Goal: Task Accomplishment & Management: Complete application form

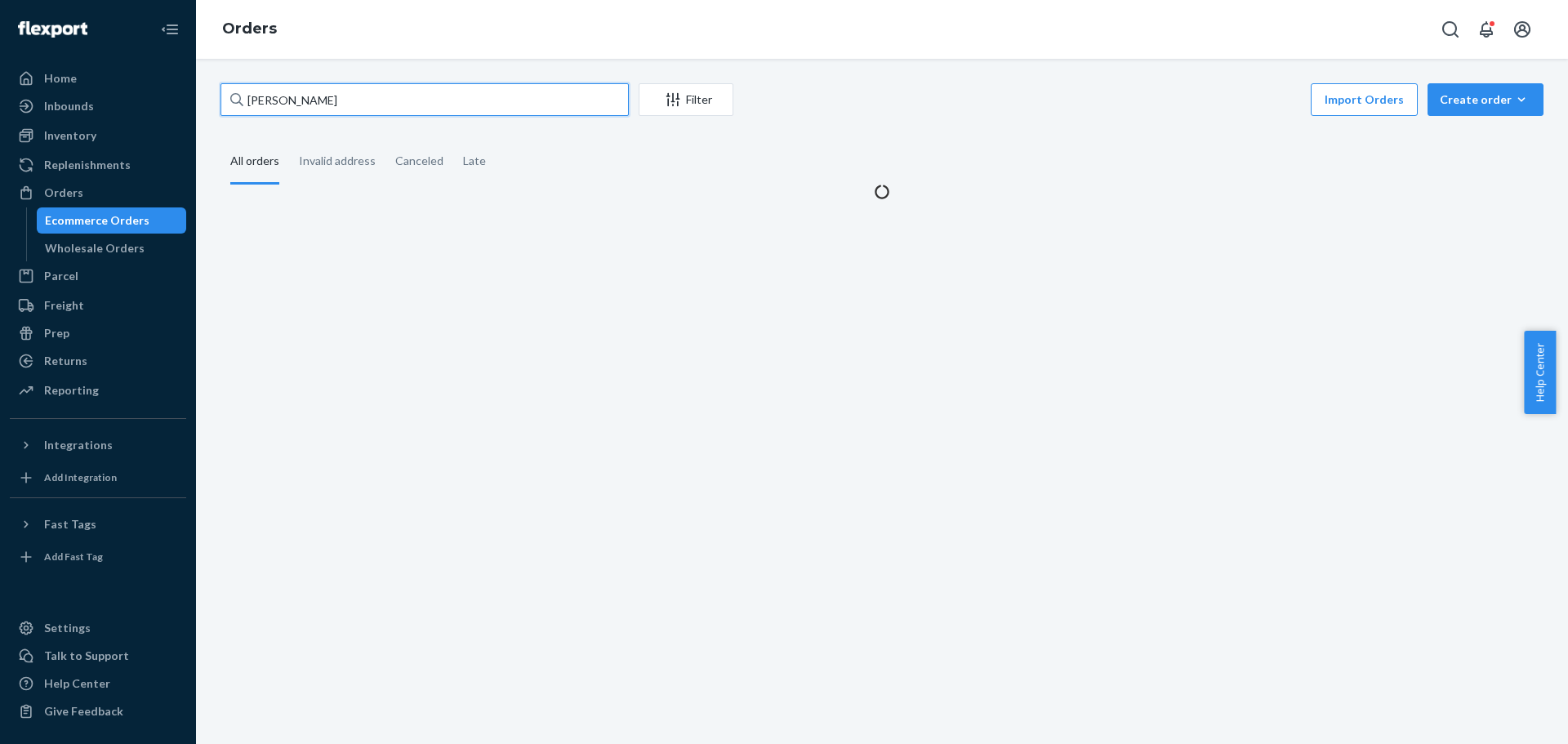
click at [256, 90] on input "[PERSON_NAME]" at bounding box center [424, 100] width 409 height 33
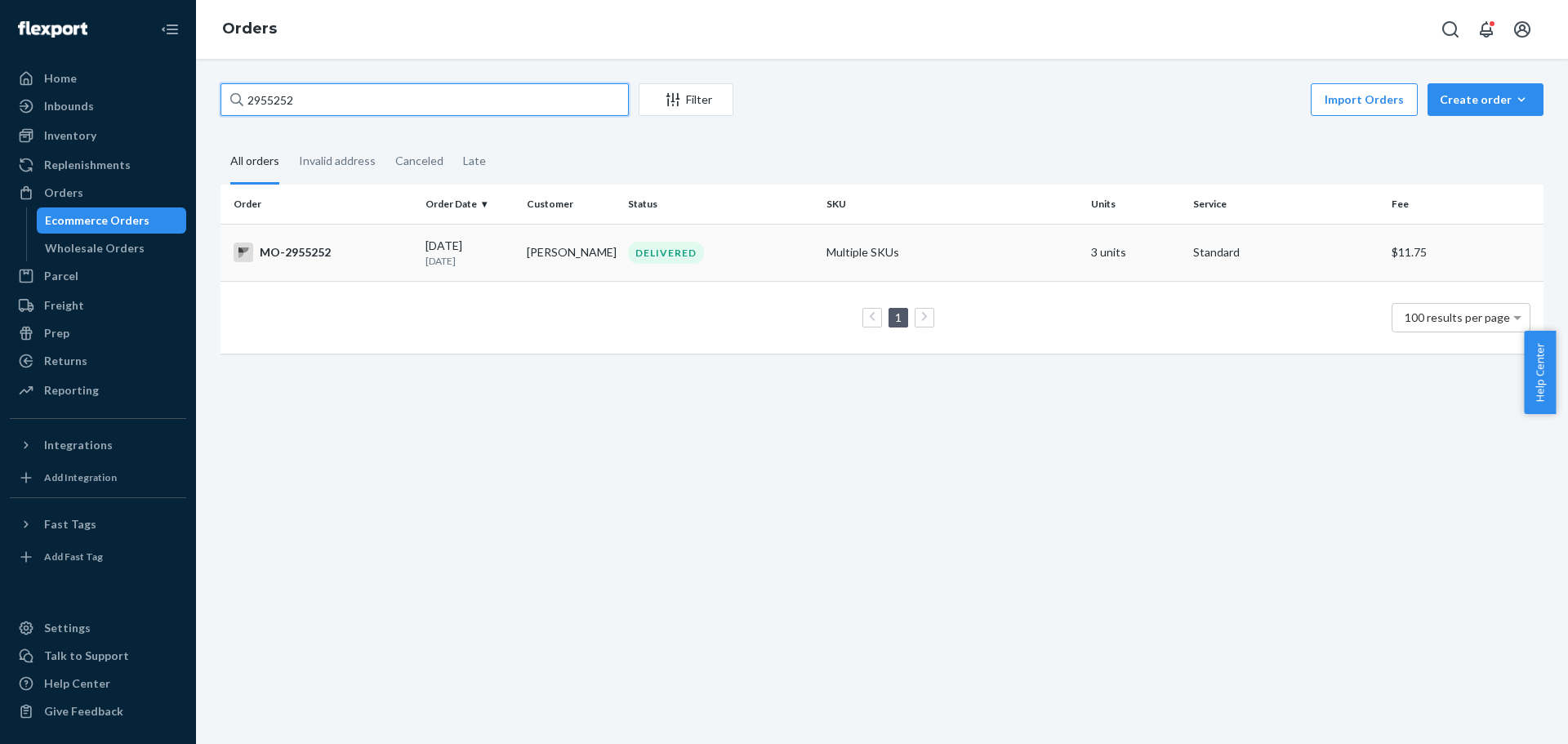
type input "2955252"
click at [311, 255] on div "MO-2955252" at bounding box center [323, 252] width 179 height 19
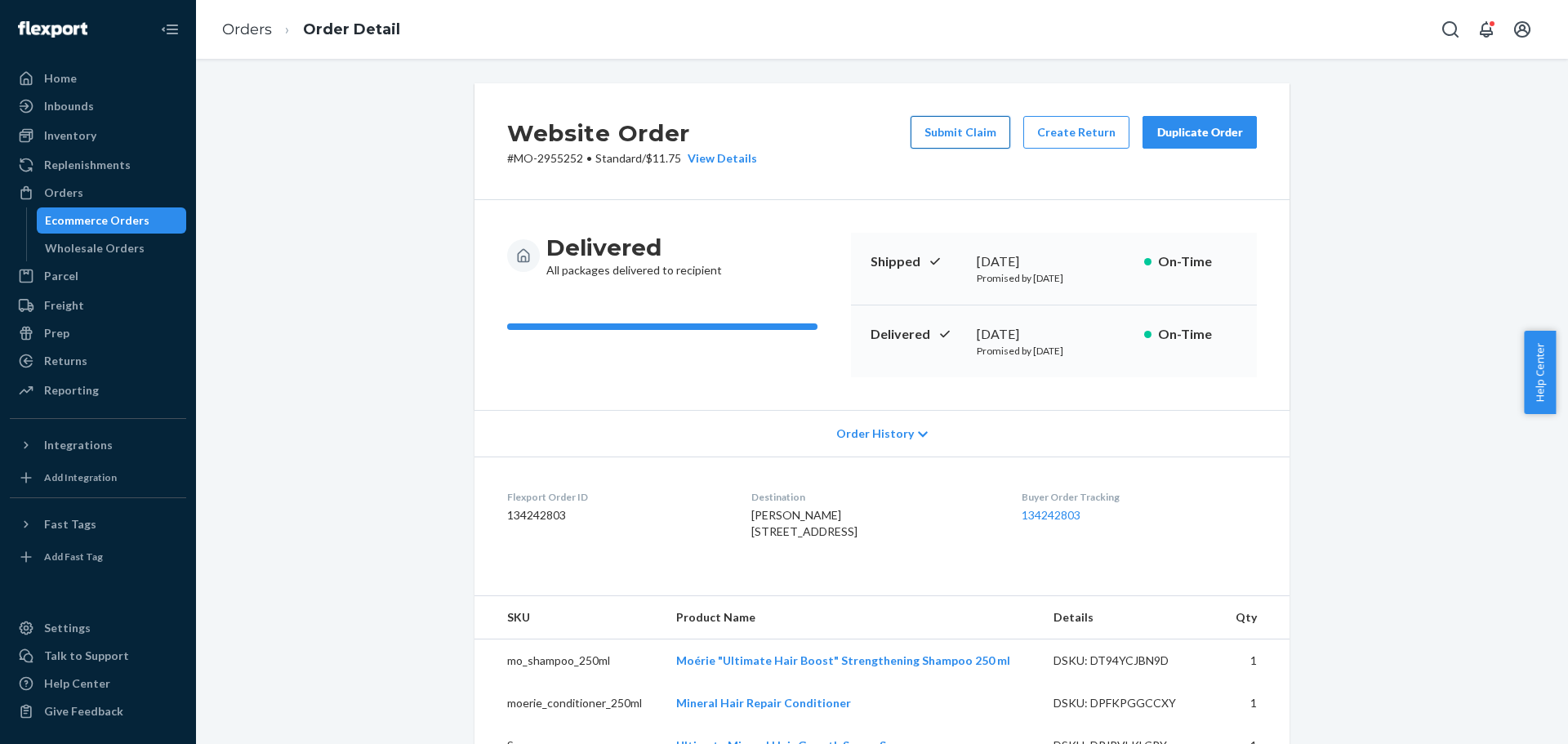
click at [969, 133] on button "Submit Claim" at bounding box center [960, 133] width 100 height 33
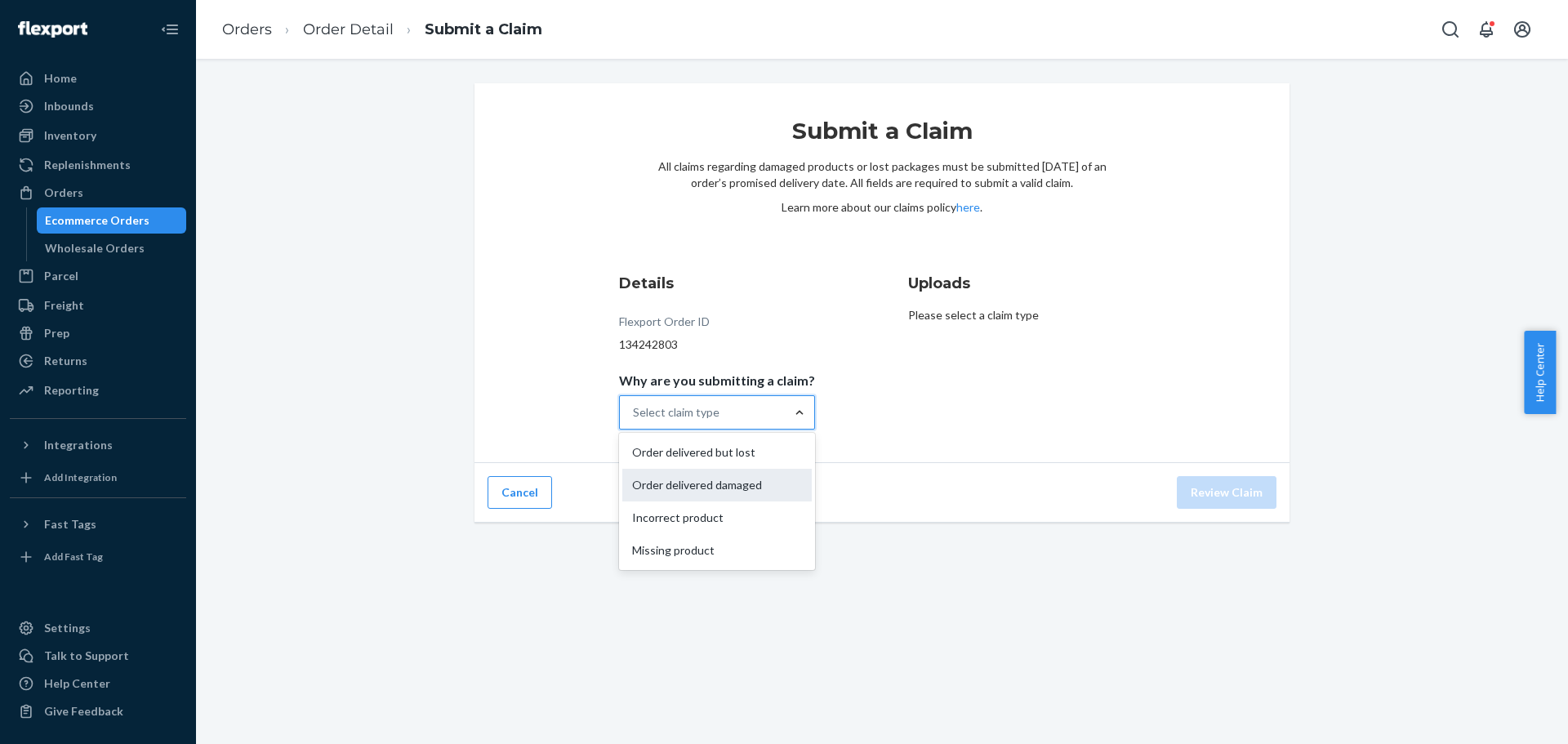
click at [747, 488] on div "Order delivered damaged" at bounding box center [716, 485] width 189 height 33
click at [635, 420] on input "Why are you submitting a claim? option Order delivered damaged focused, 2 of 4.…" at bounding box center [634, 411] width 2 height 16
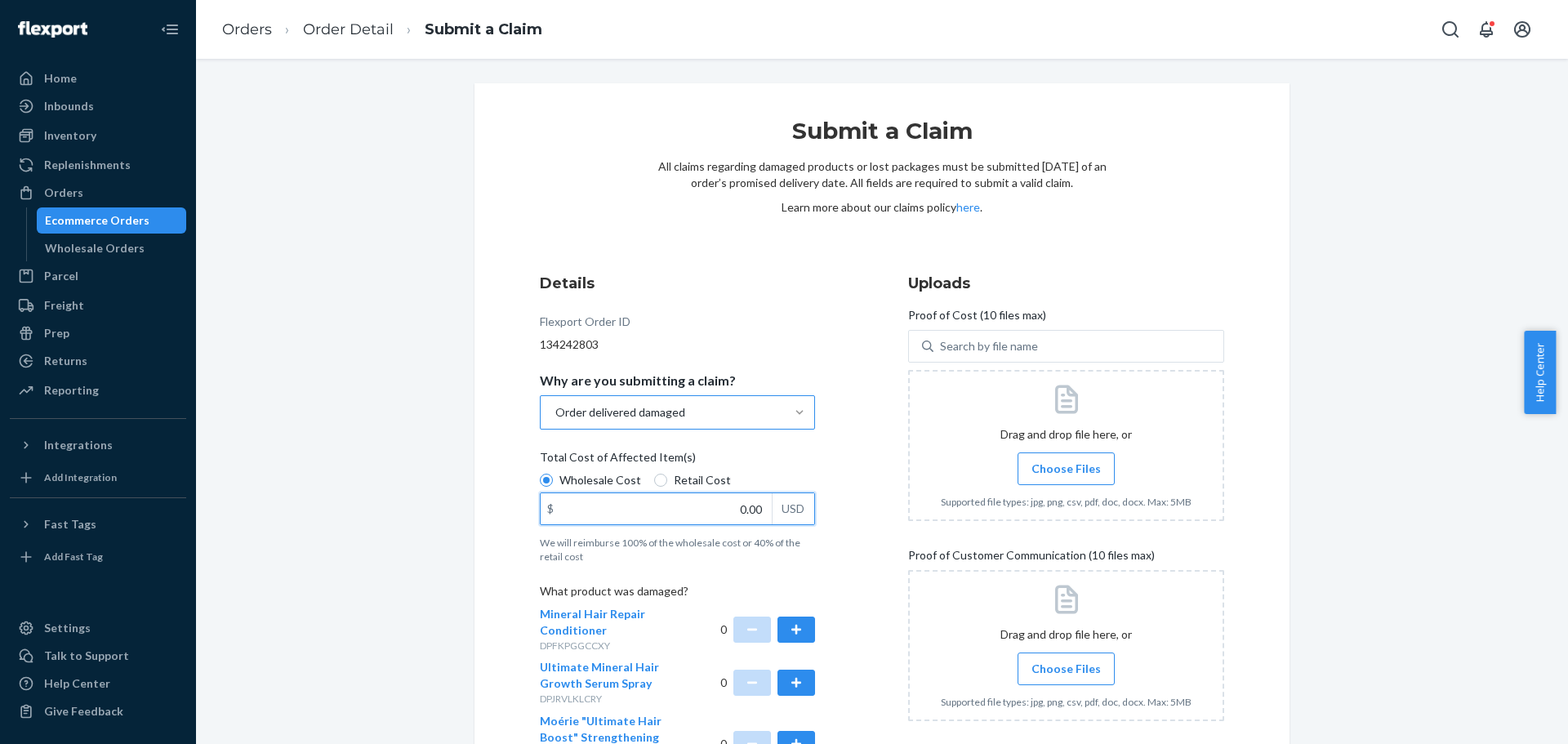
drag, startPoint x: 728, startPoint y: 513, endPoint x: 786, endPoint y: 521, distance: 58.5
click at [786, 521] on div "$ 0.00 USD" at bounding box center [677, 508] width 275 height 33
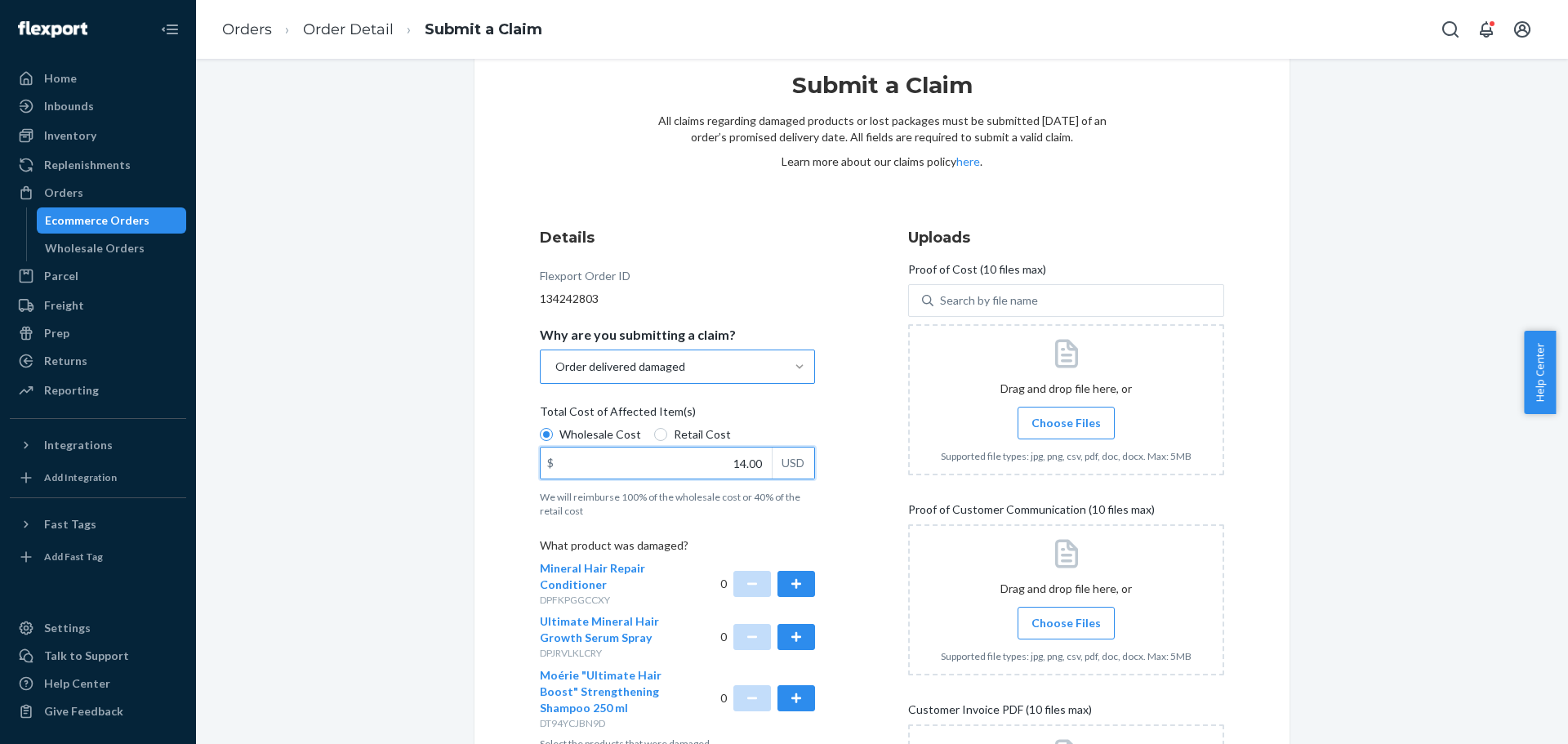
scroll to position [82, 0]
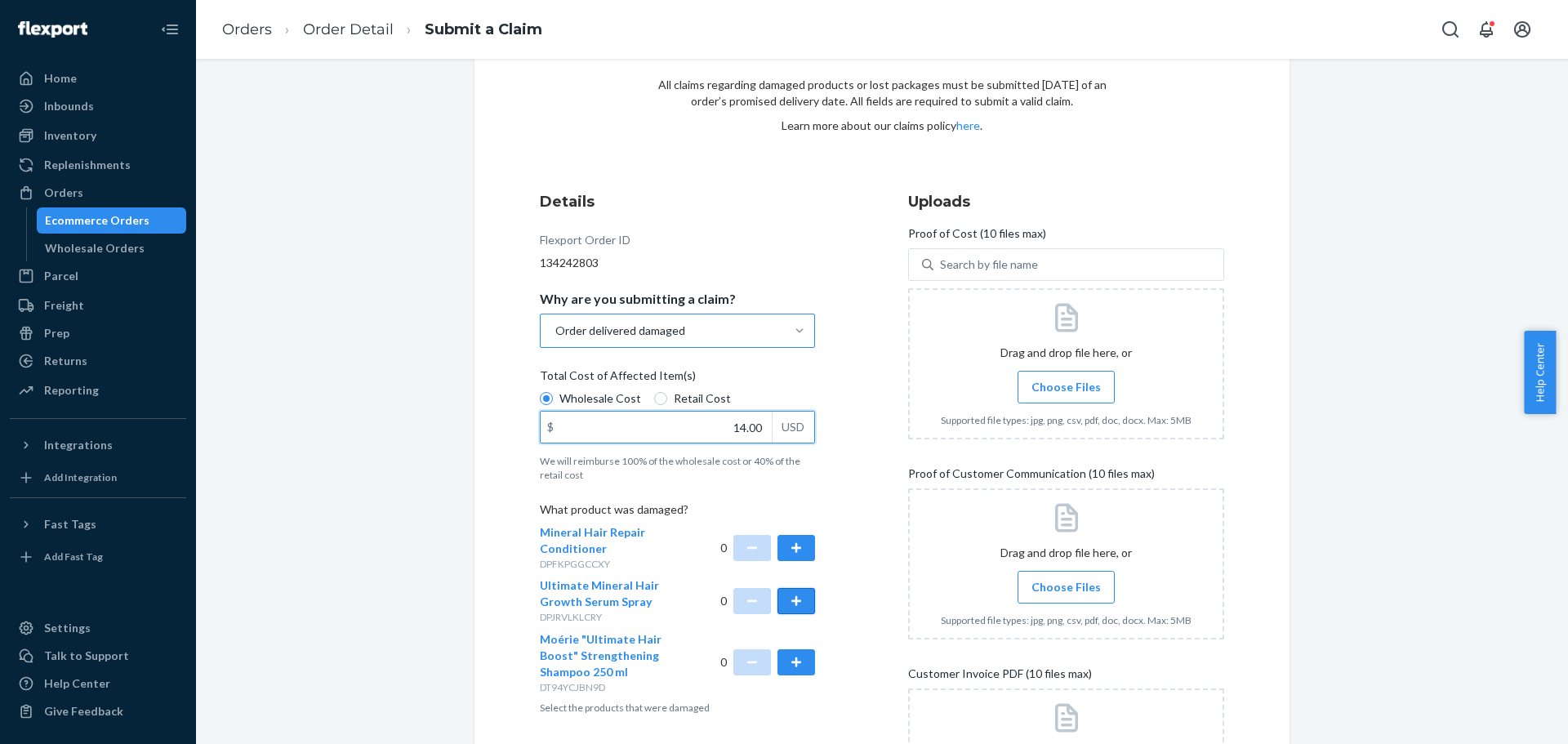
type input "14.00"
click at [794, 599] on button "button" at bounding box center [796, 601] width 37 height 26
click at [1092, 396] on label "Choose Files" at bounding box center [1065, 387] width 97 height 33
click at [1066, 396] on input "Choose Files" at bounding box center [1065, 386] width 1 height 18
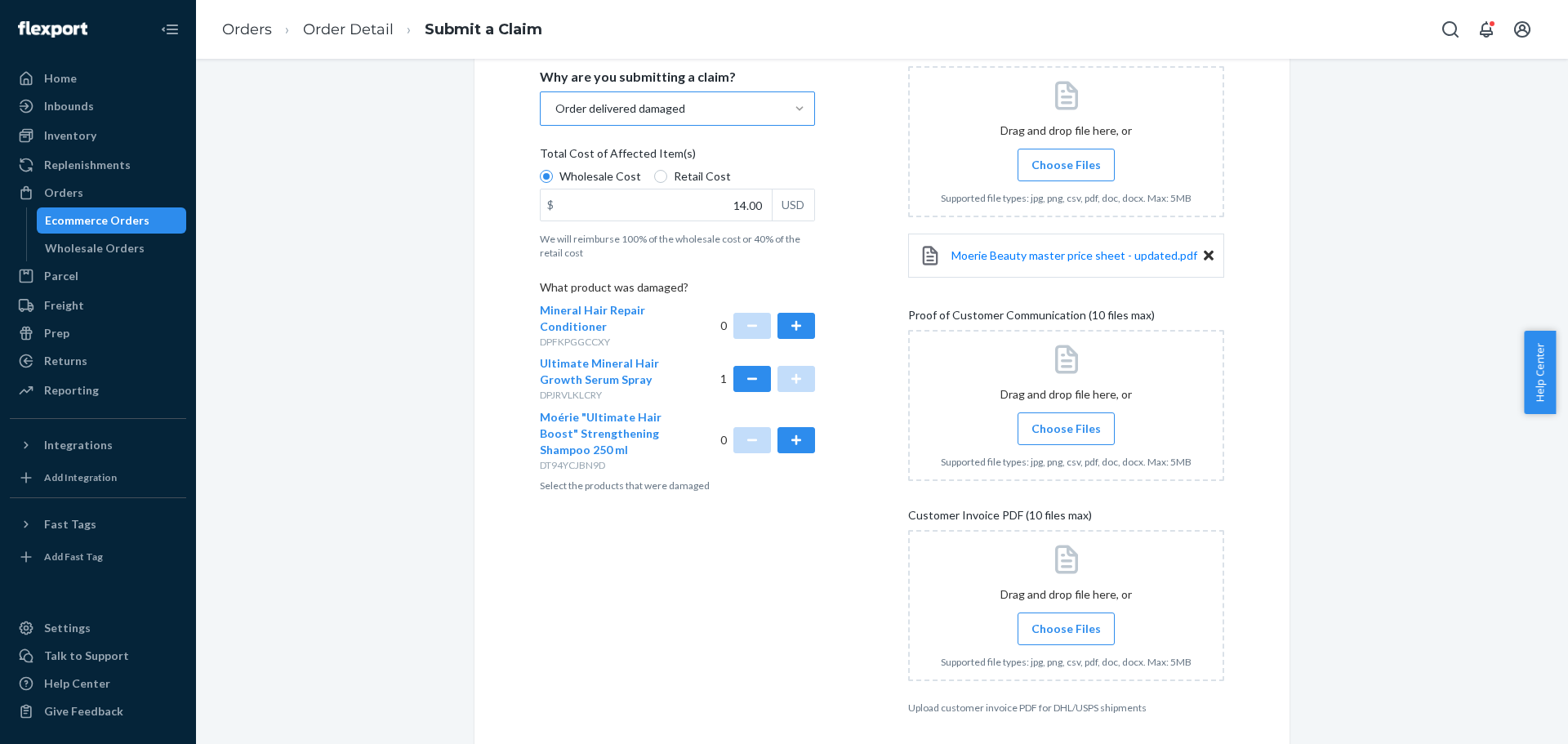
scroll to position [367, 0]
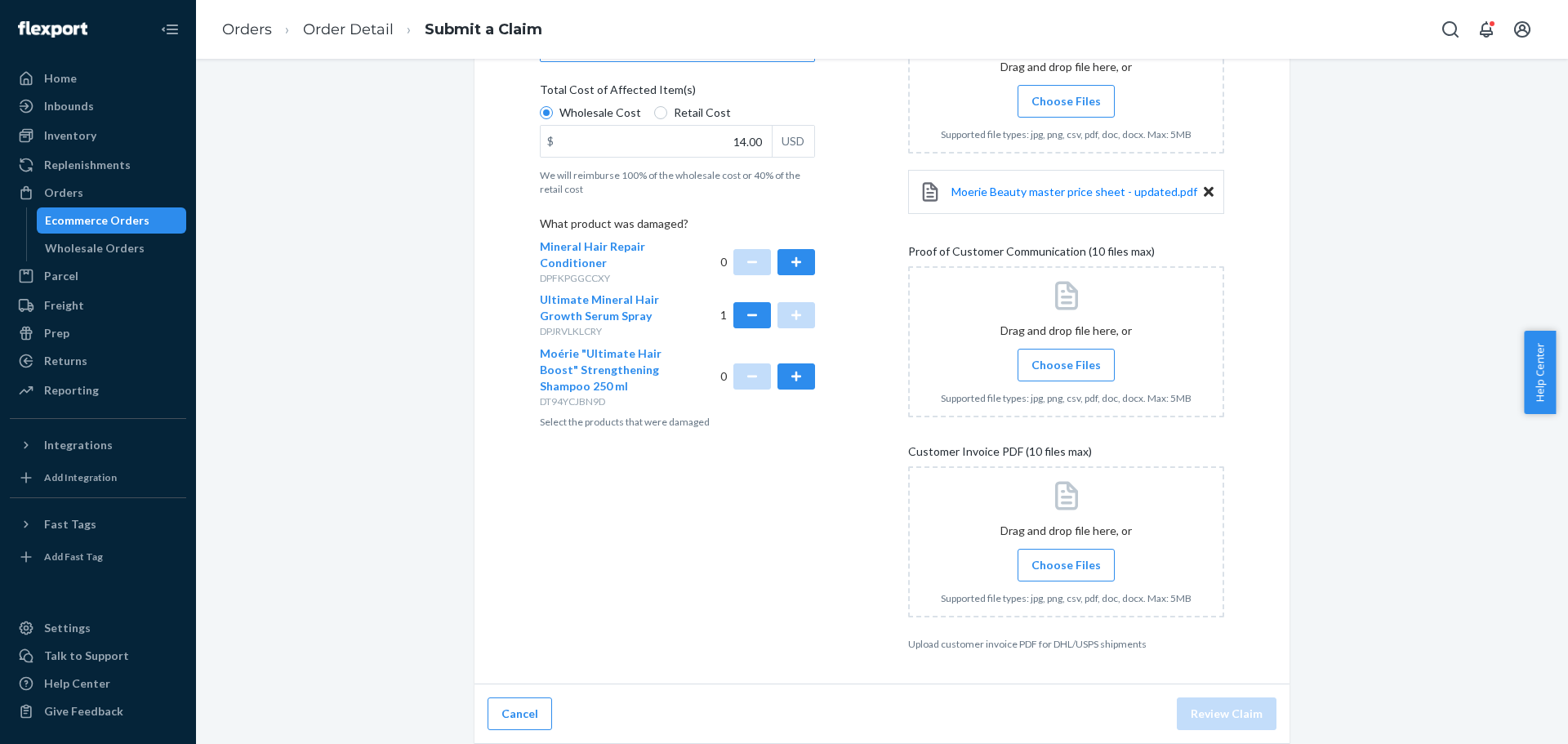
click at [1057, 368] on span "Choose Files" at bounding box center [1066, 364] width 69 height 16
click at [1065, 368] on input "Choose Files" at bounding box center [1065, 364] width 1 height 18
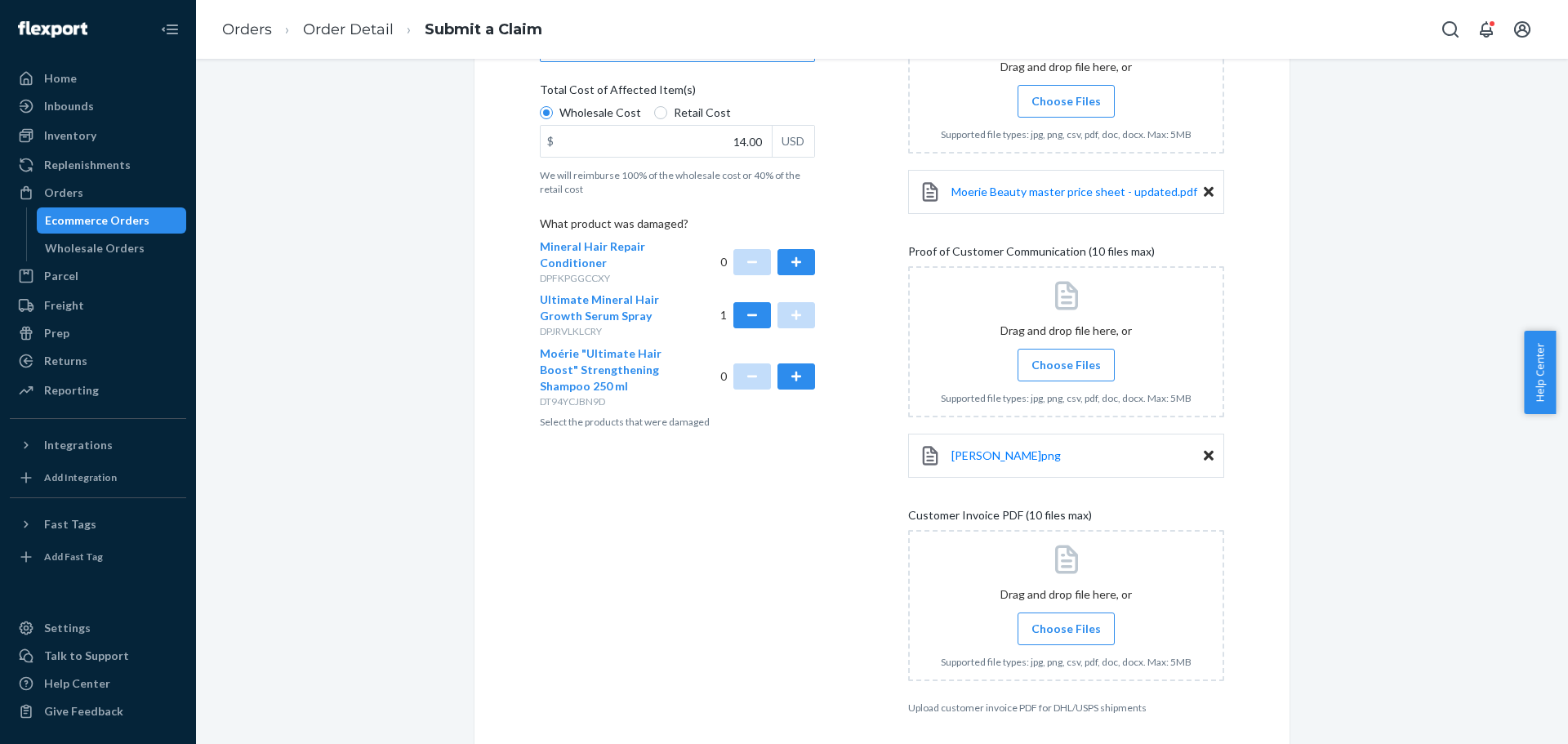
click at [1046, 632] on span "Choose Files" at bounding box center [1066, 629] width 69 height 16
click at [1065, 632] on input "Choose Files" at bounding box center [1065, 629] width 1 height 18
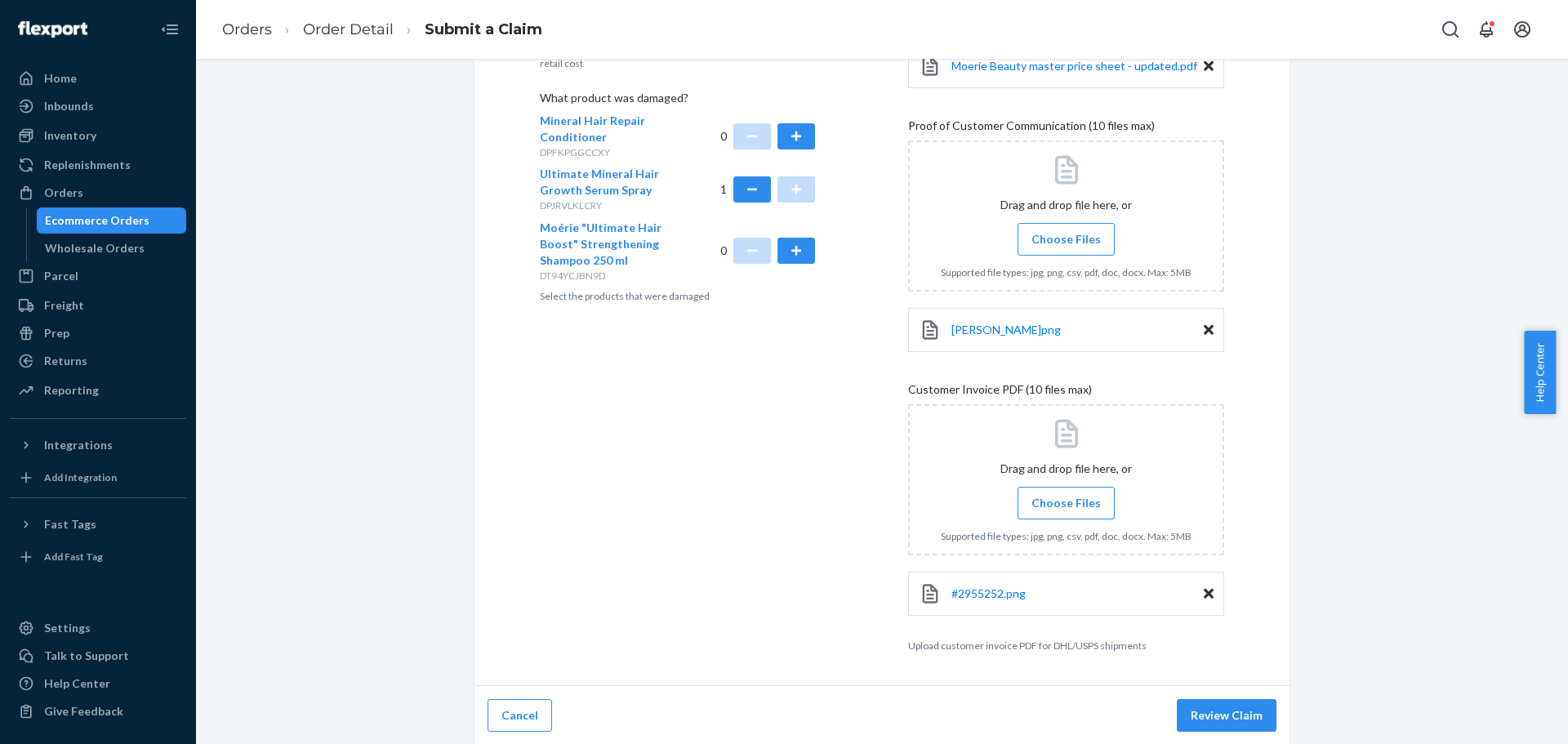
scroll to position [495, 0]
click at [1224, 712] on button "Review Claim" at bounding box center [1227, 713] width 100 height 33
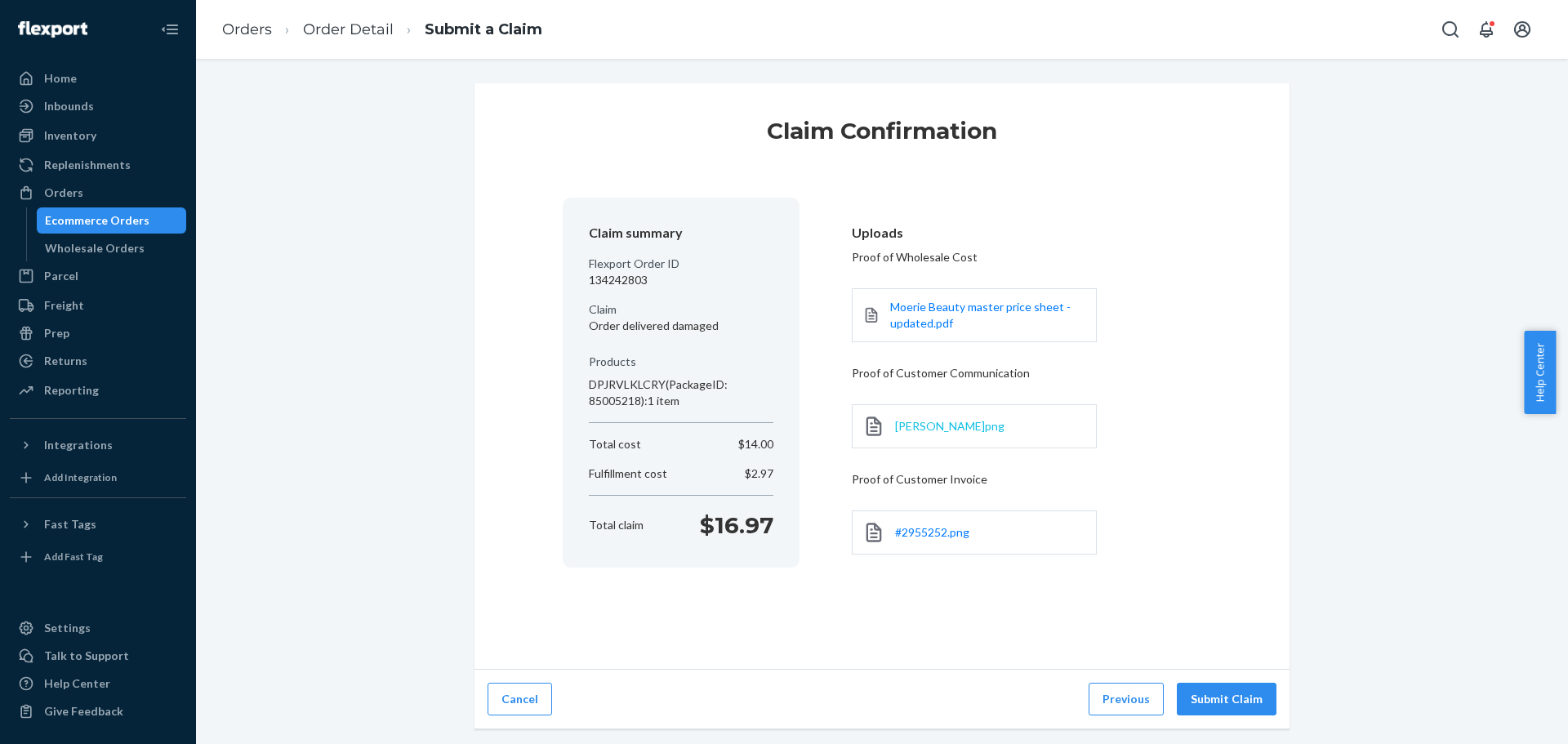
scroll to position [0, 0]
click at [1211, 698] on button "Submit Claim" at bounding box center [1227, 699] width 100 height 33
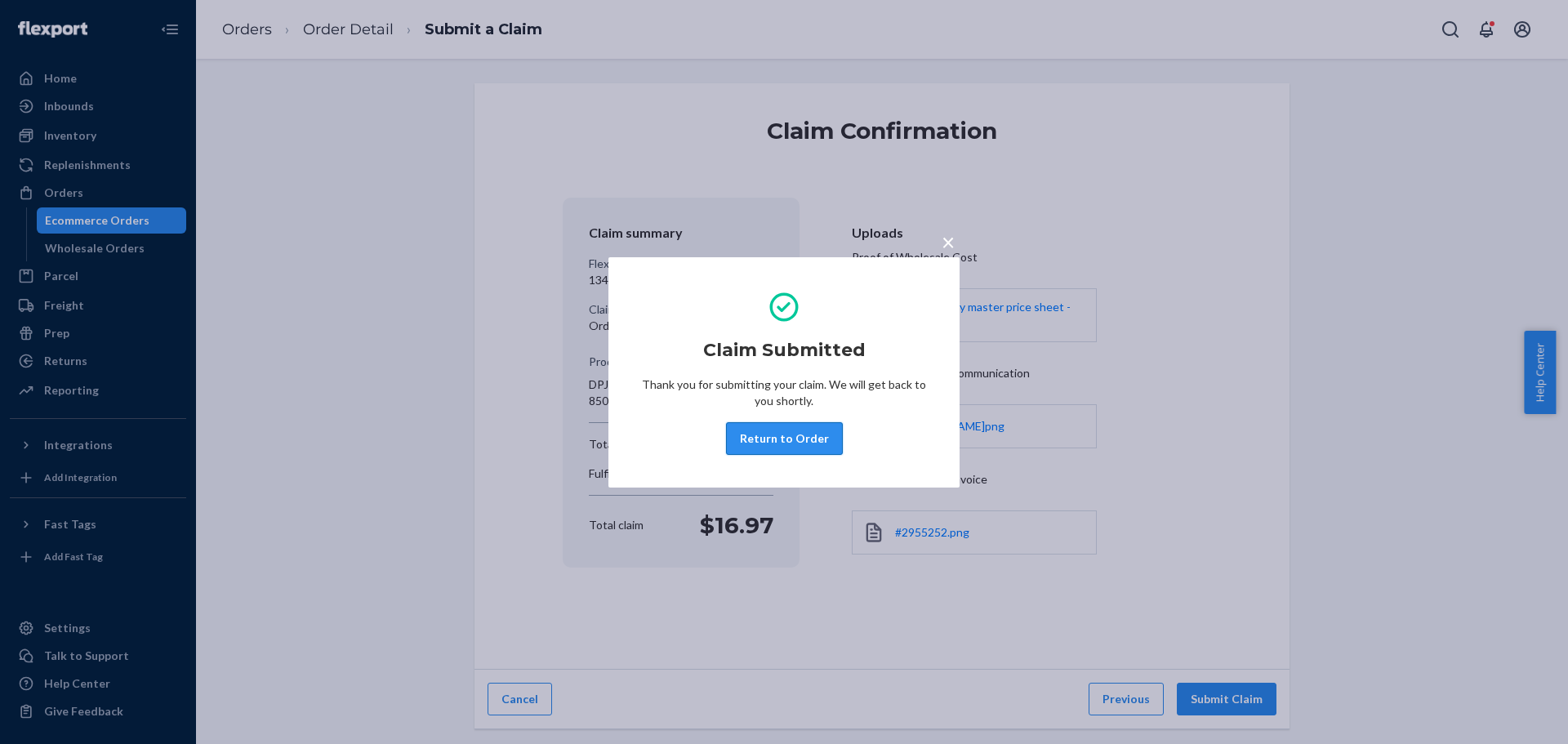
click at [787, 444] on button "Return to Order" at bounding box center [784, 438] width 116 height 33
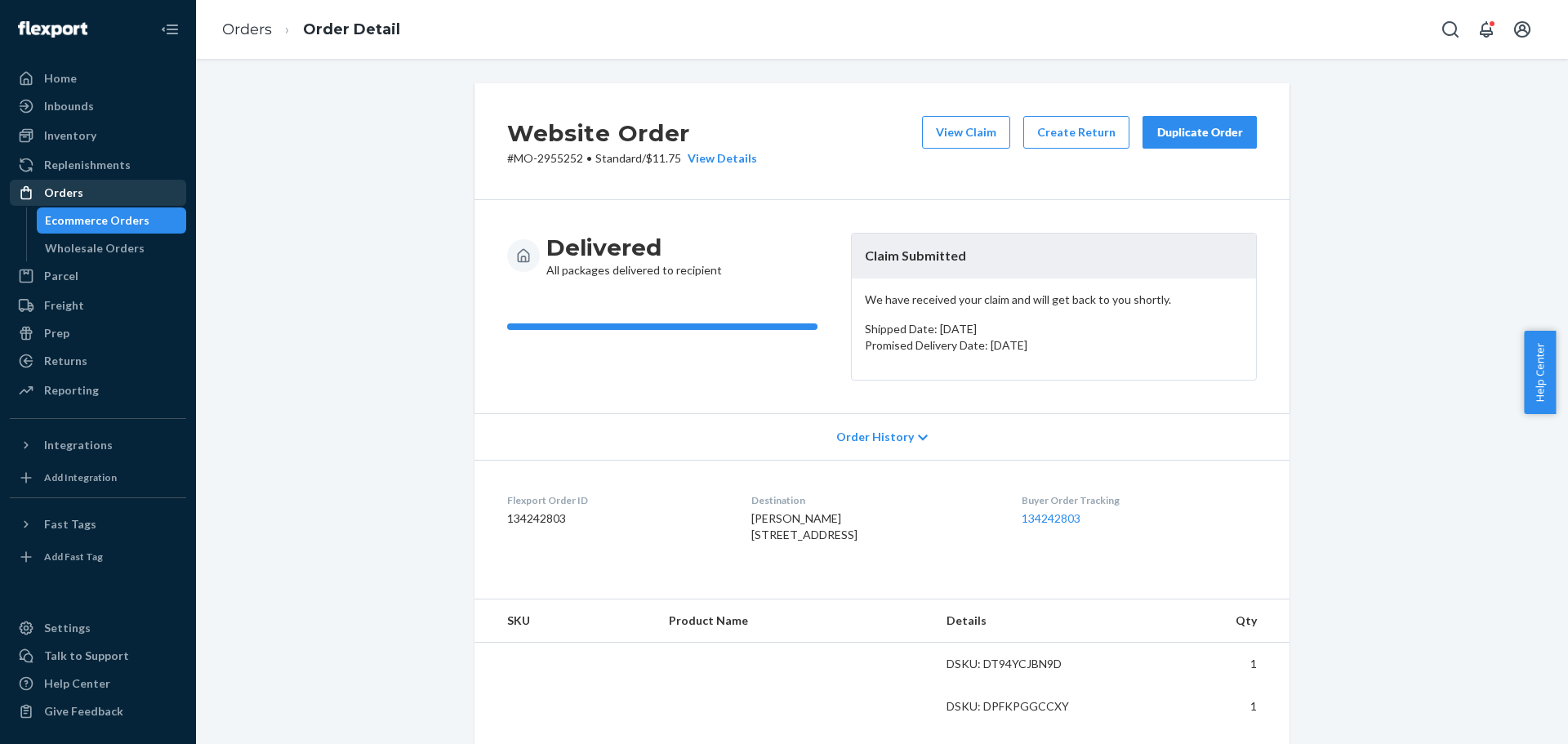
drag, startPoint x: 117, startPoint y: 198, endPoint x: 173, endPoint y: 188, distance: 56.9
click at [117, 198] on div "Orders" at bounding box center [98, 193] width 173 height 23
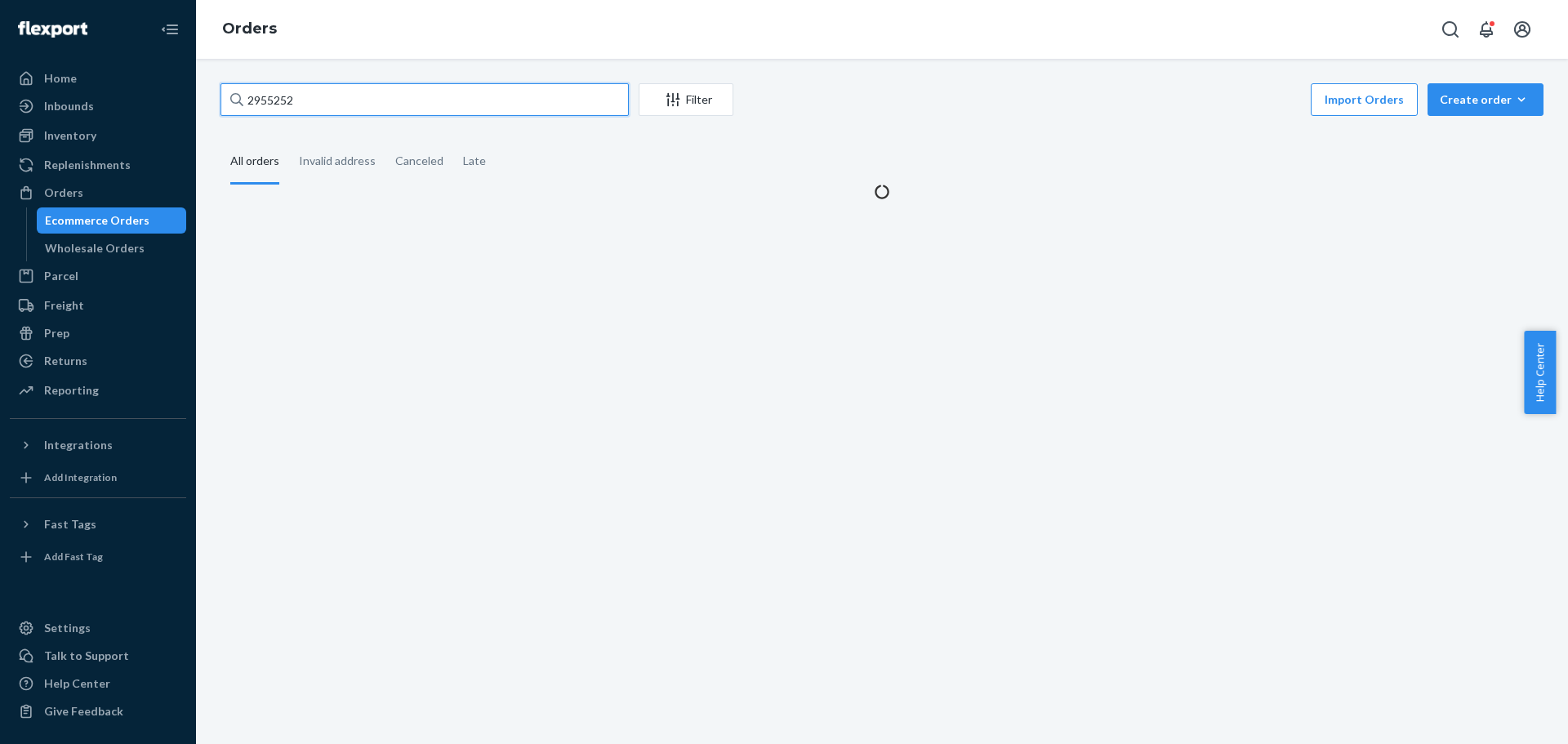
click at [330, 101] on input "2955252" at bounding box center [424, 100] width 409 height 33
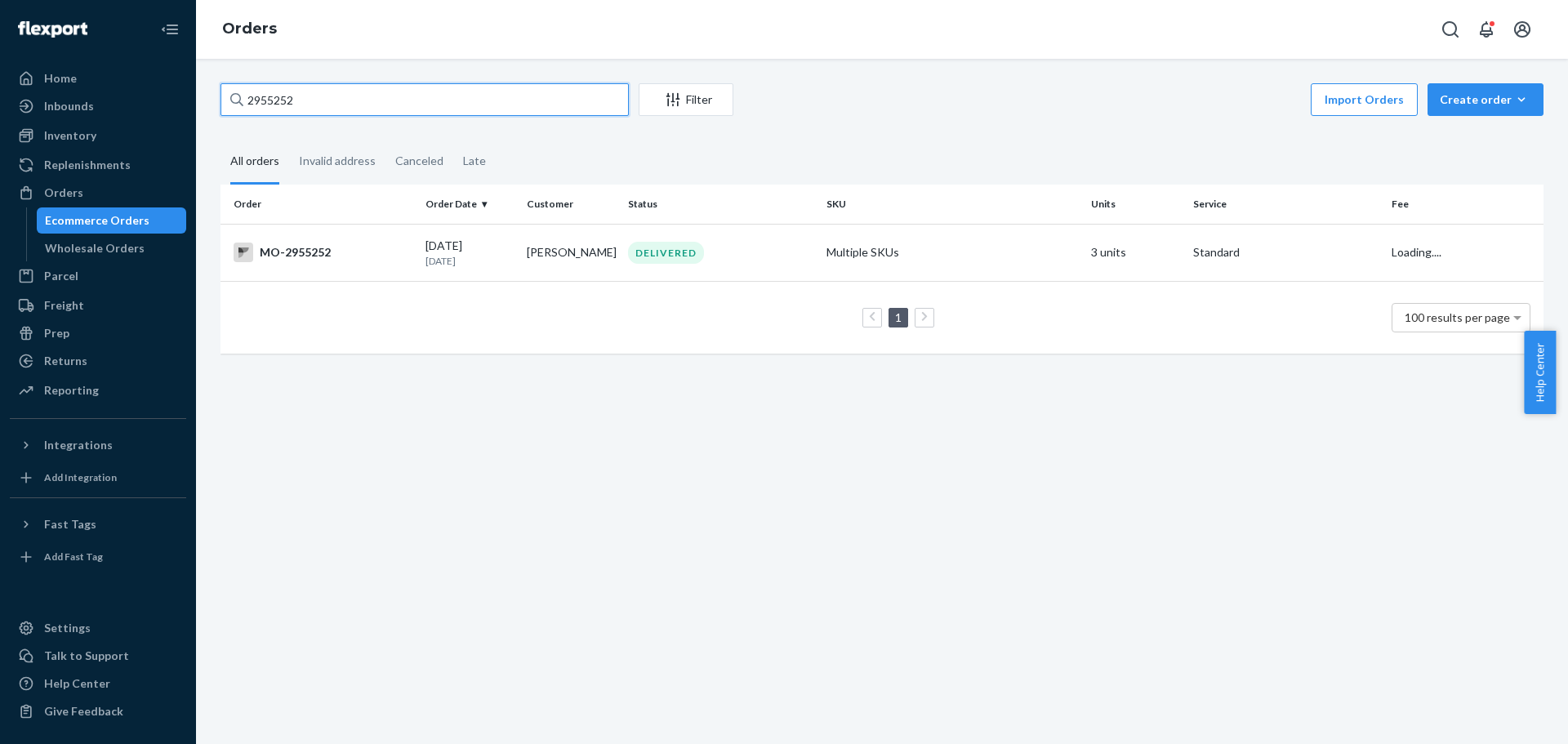
click at [330, 101] on input "2955252" at bounding box center [424, 100] width 409 height 33
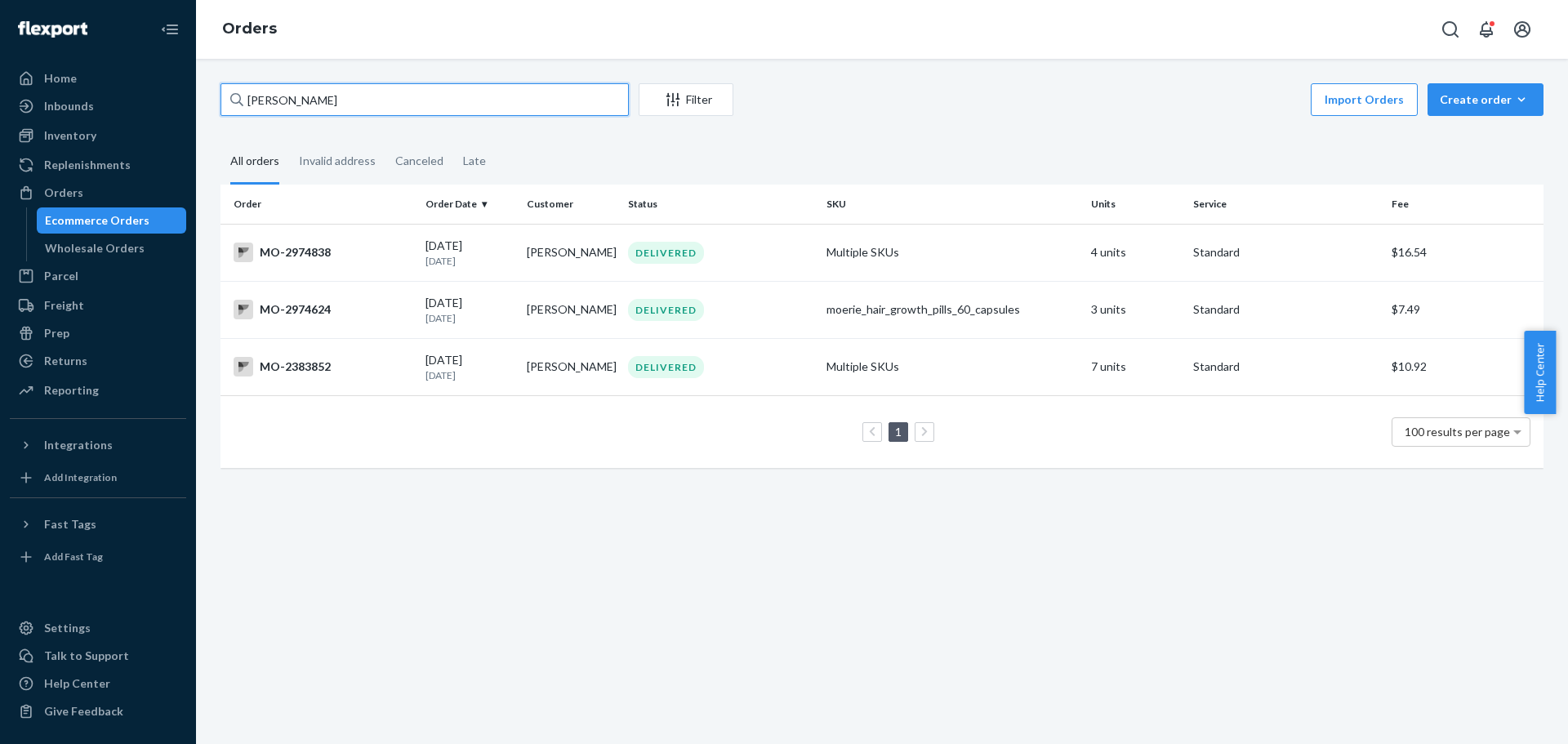
type input "[PERSON_NAME]"
click at [311, 256] on div "MO-2974838" at bounding box center [323, 252] width 179 height 19
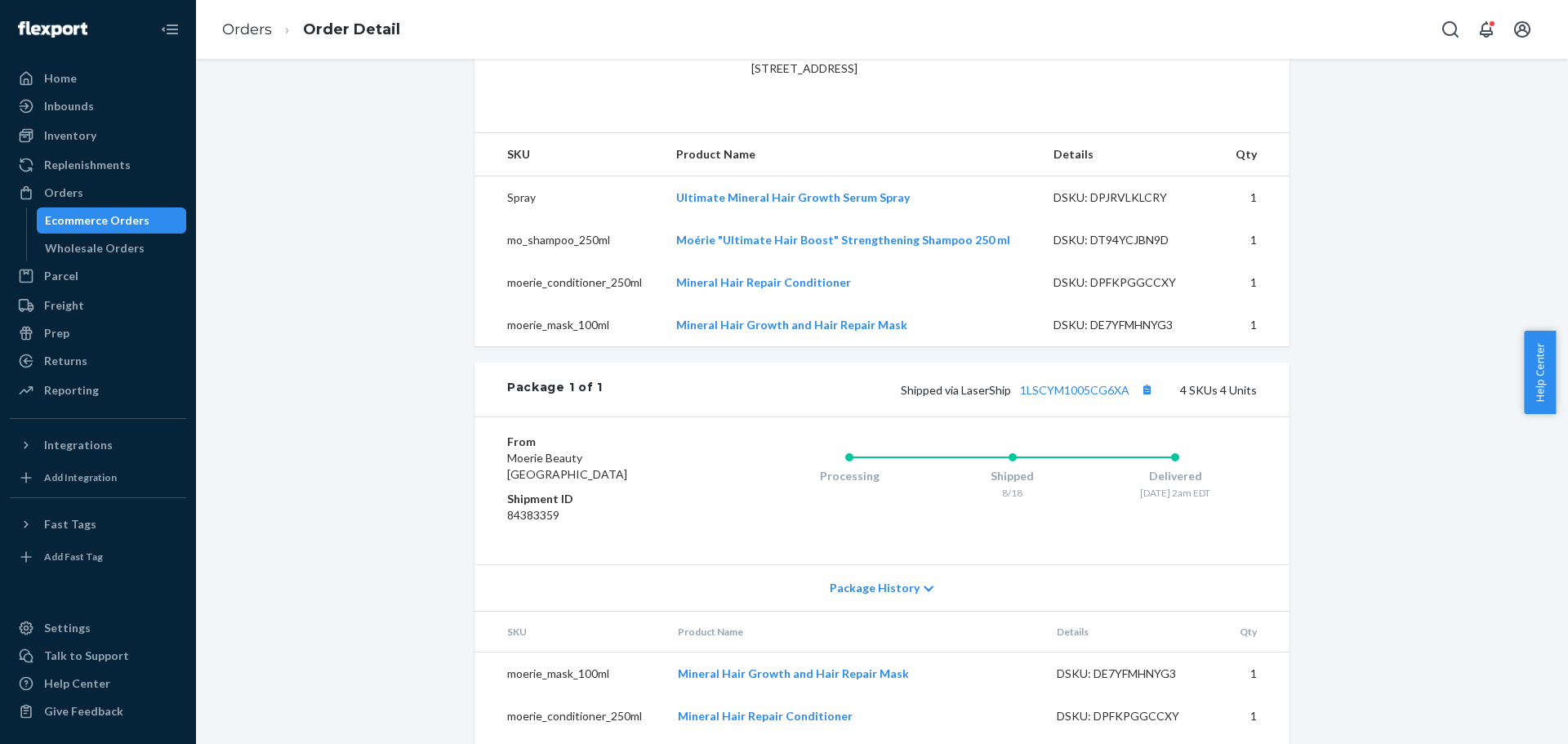
scroll to position [593, 0]
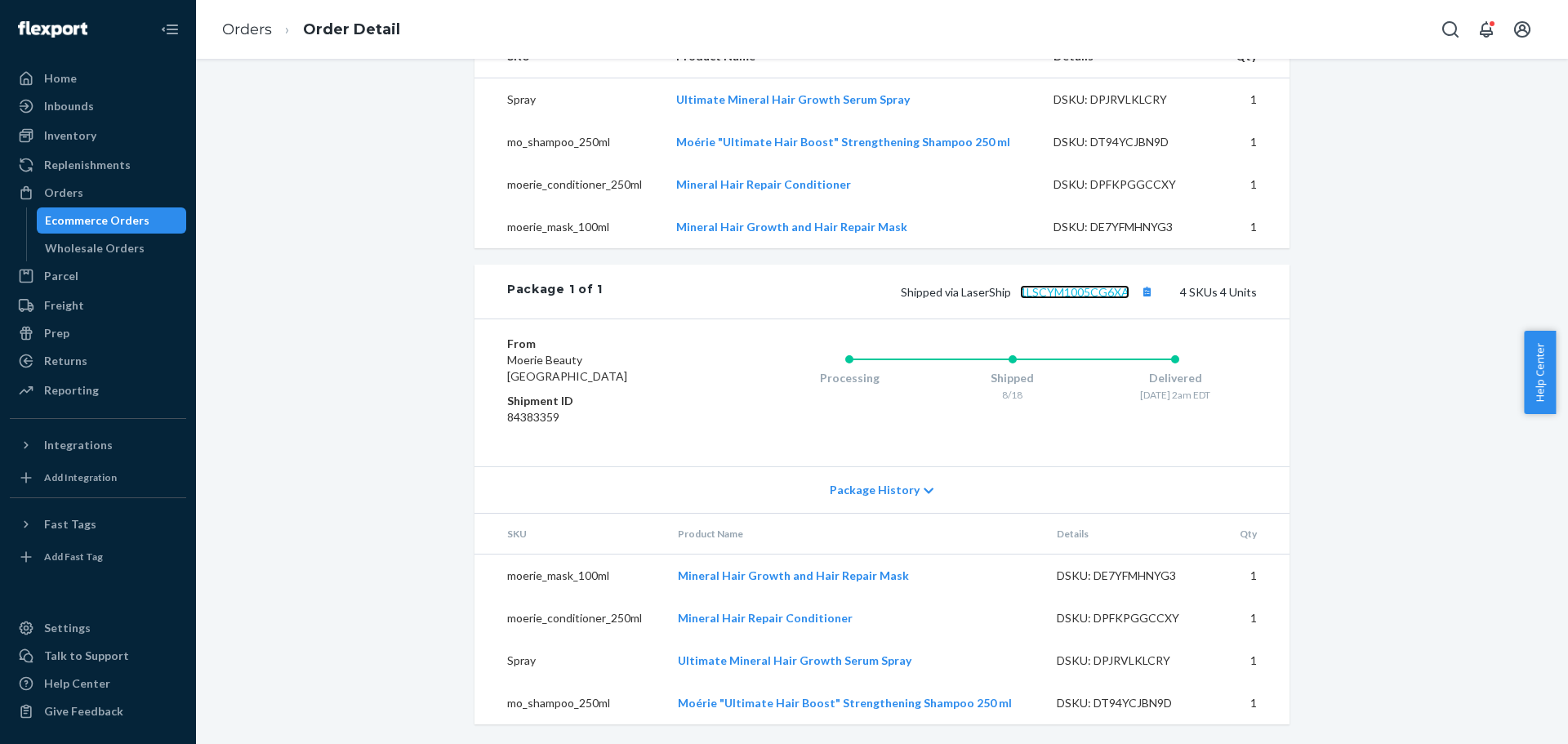
click at [1067, 295] on link "1LSCYM1005CG6XA" at bounding box center [1075, 291] width 110 height 13
drag, startPoint x: 87, startPoint y: 192, endPoint x: 160, endPoint y: 123, distance: 100.4
click at [87, 192] on div "Orders" at bounding box center [98, 193] width 173 height 23
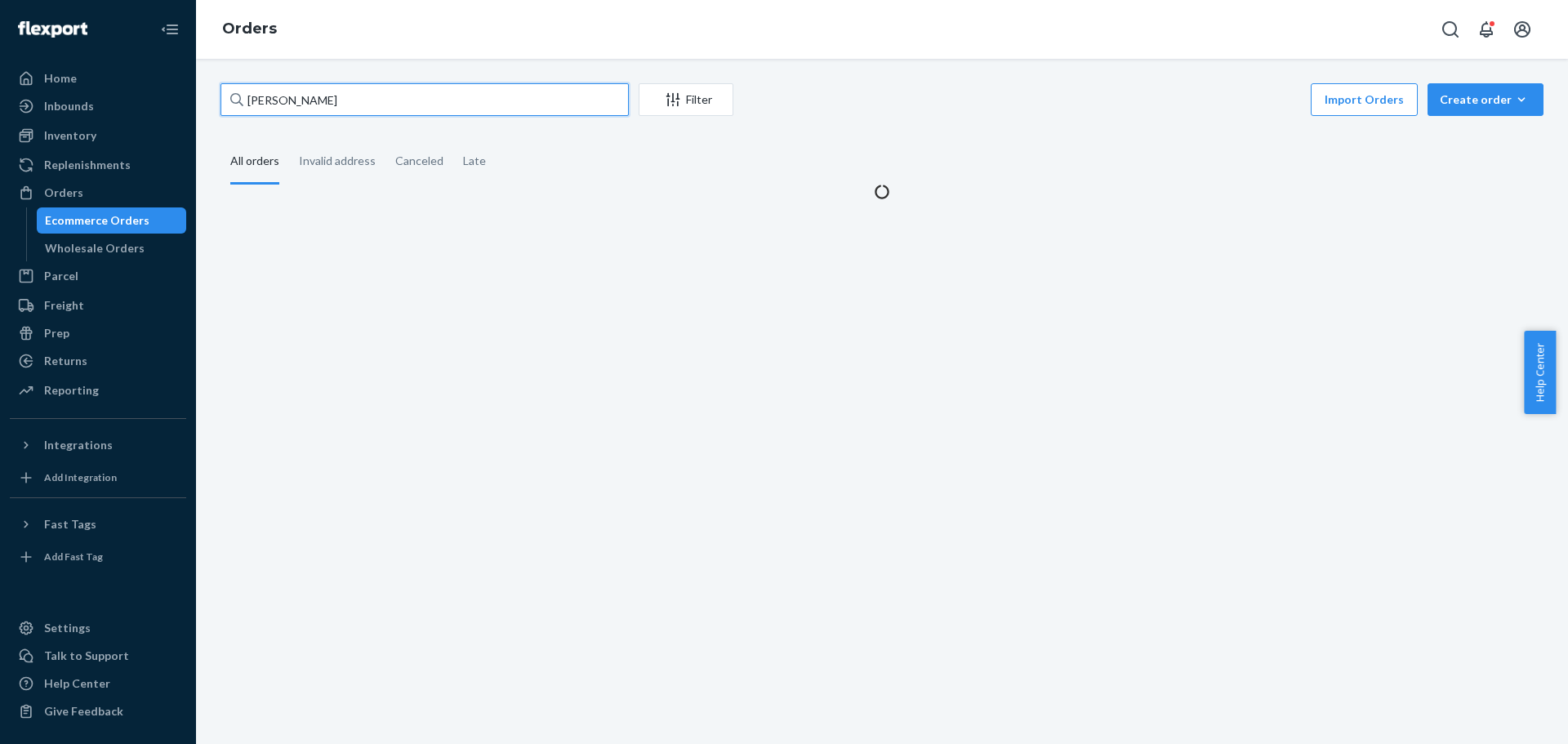
click at [260, 95] on input "[PERSON_NAME]" at bounding box center [424, 100] width 409 height 33
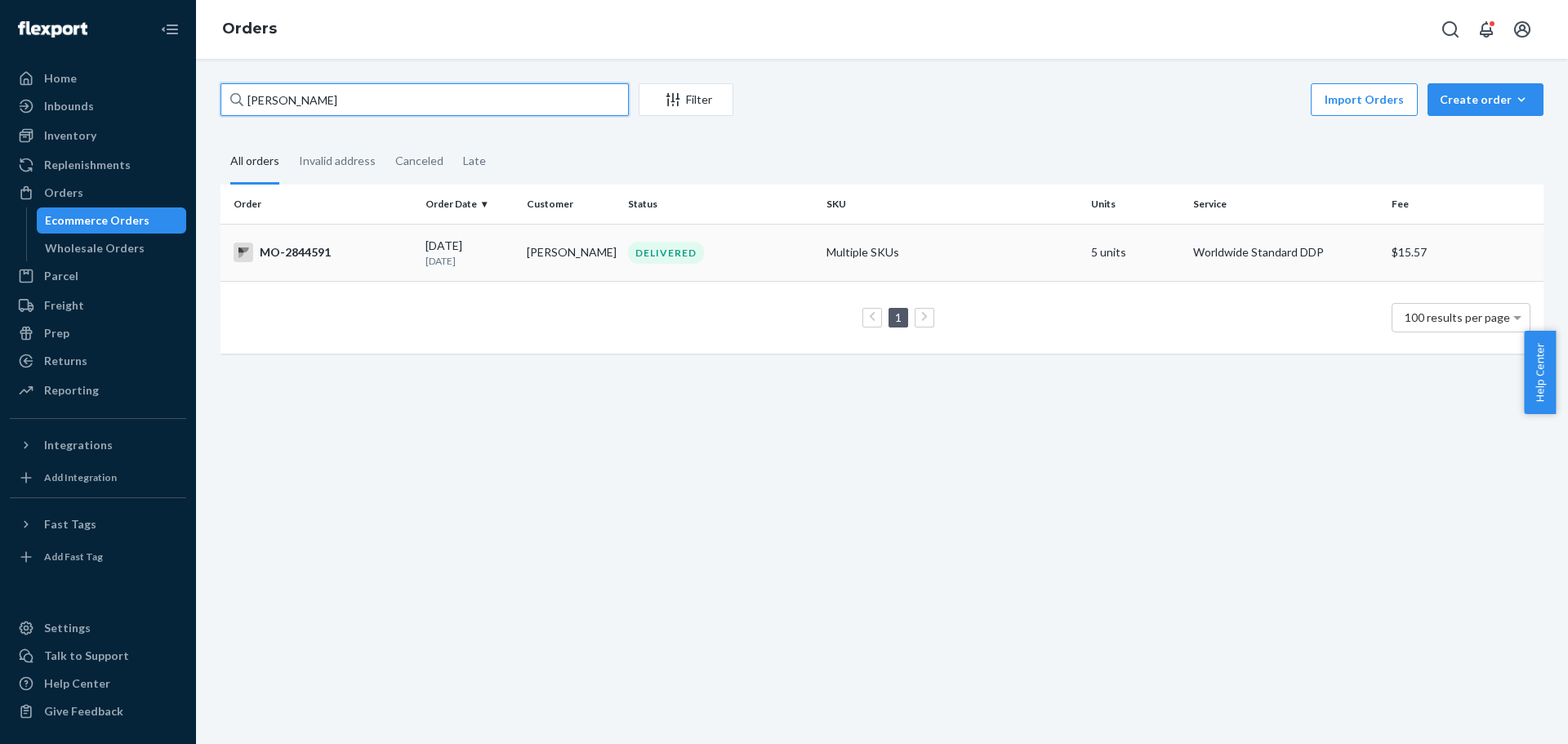
type input "[PERSON_NAME]"
click at [415, 262] on td "MO-2844591" at bounding box center [319, 252] width 198 height 57
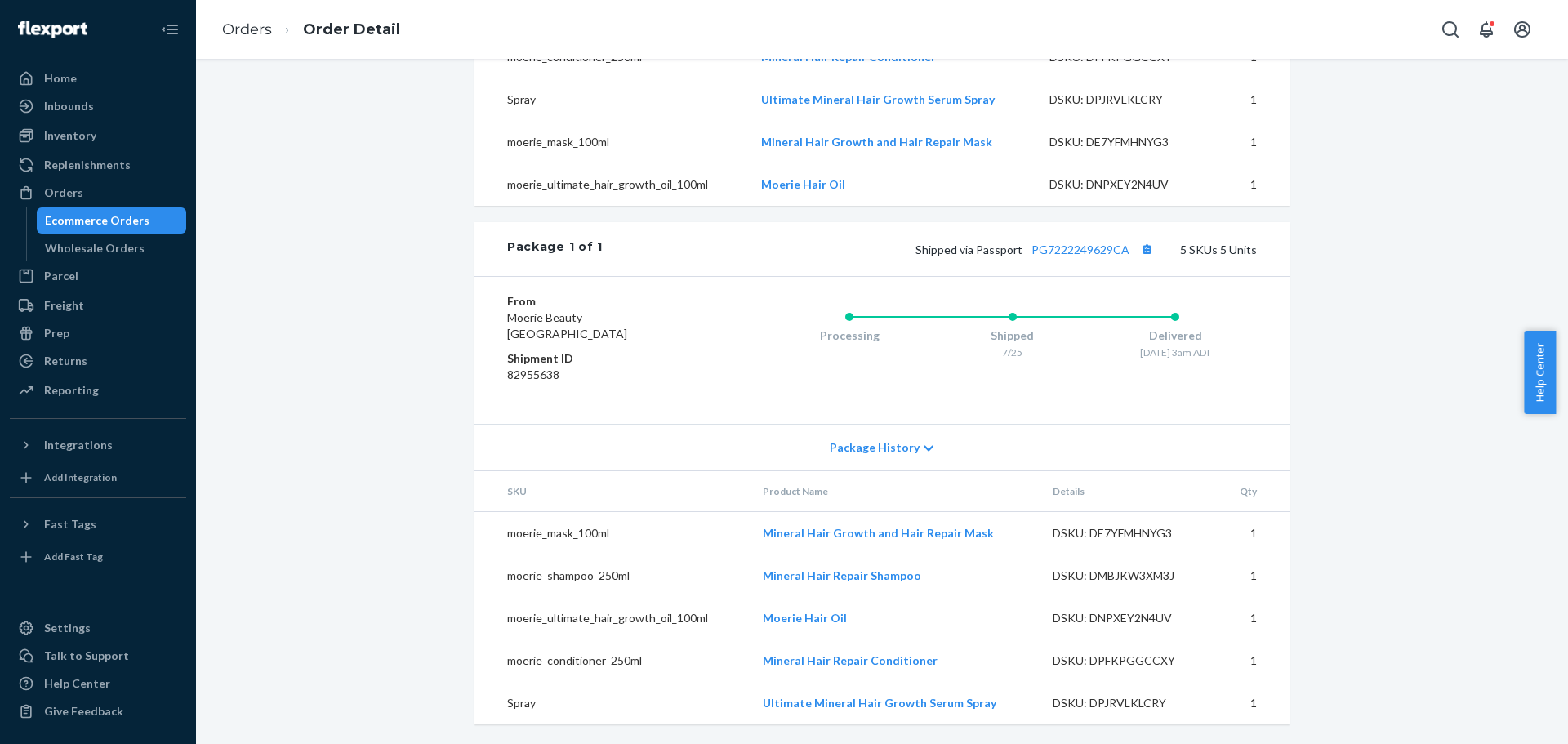
scroll to position [679, 0]
click at [1082, 246] on link "PG7222249629CA" at bounding box center [1081, 249] width 98 height 13
